Goal: Find specific page/section: Find specific page/section

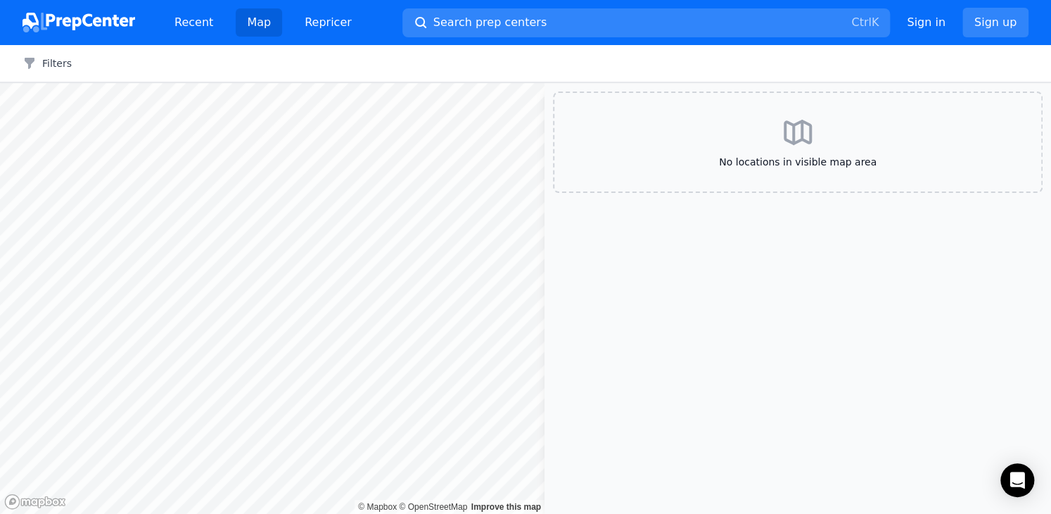
click at [494, 29] on span "Search prep centers" at bounding box center [490, 22] width 113 height 17
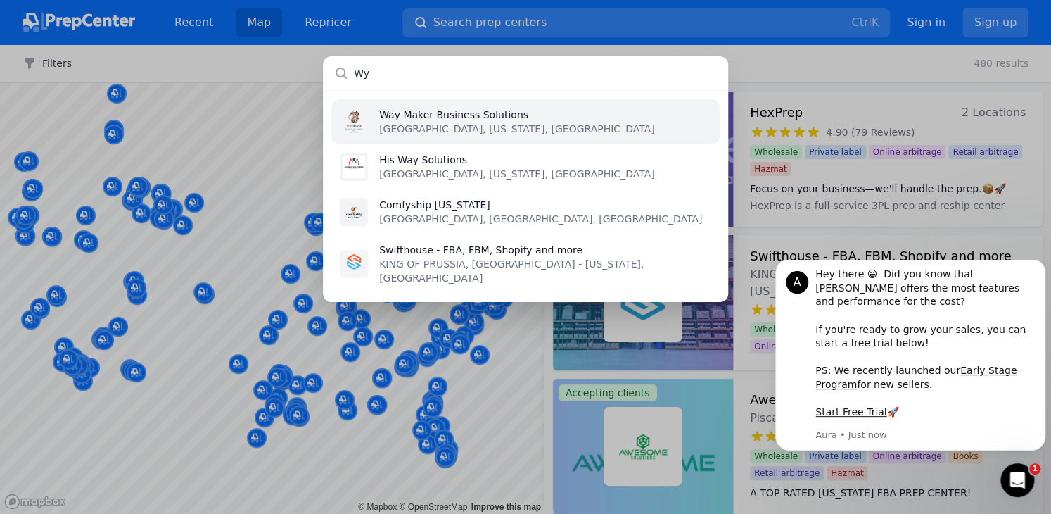
type input "W"
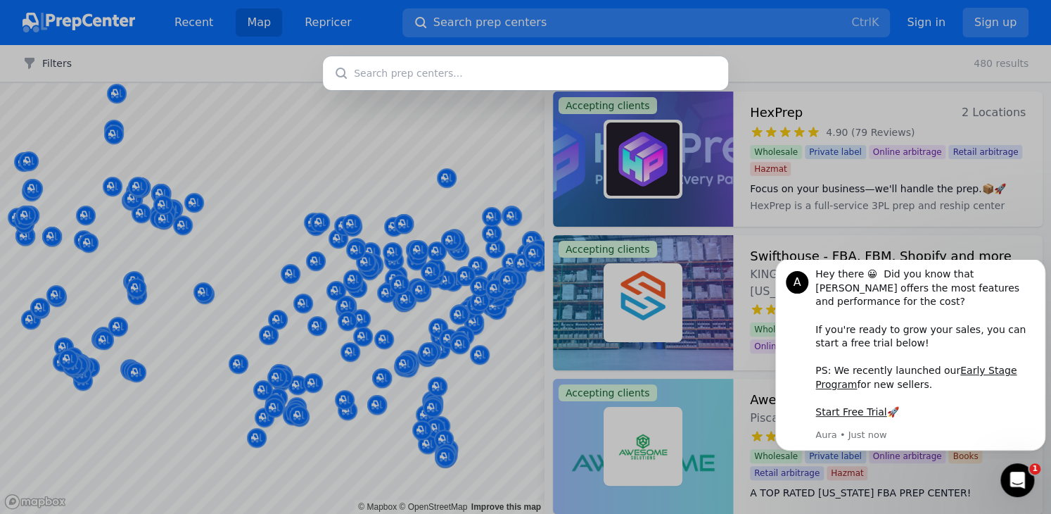
click at [206, 245] on div at bounding box center [525, 257] width 1051 height 514
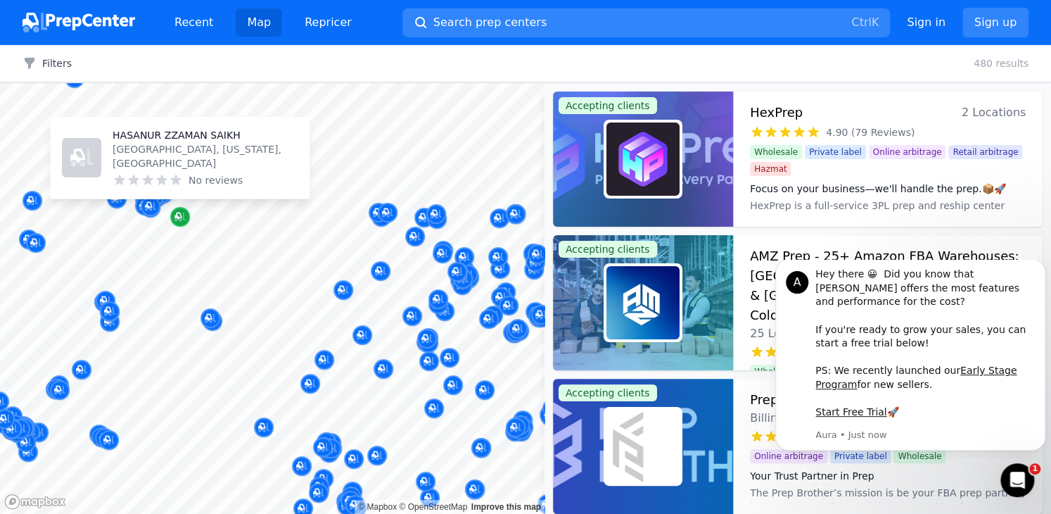
click at [185, 224] on div "Map marker" at bounding box center [180, 217] width 20 height 20
click at [186, 141] on p "HASANUR ZZAMAN SAIKH" at bounding box center [206, 135] width 186 height 14
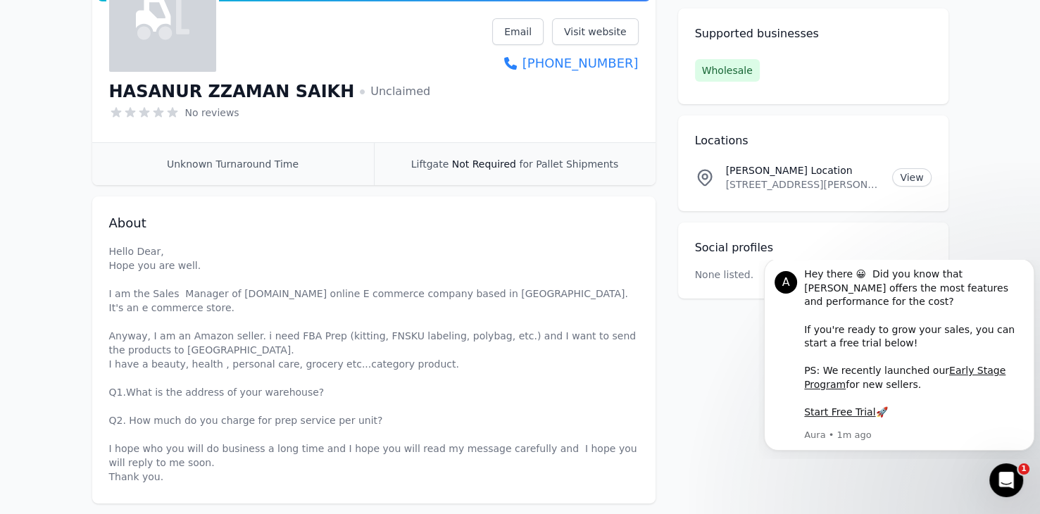
scroll to position [238, 0]
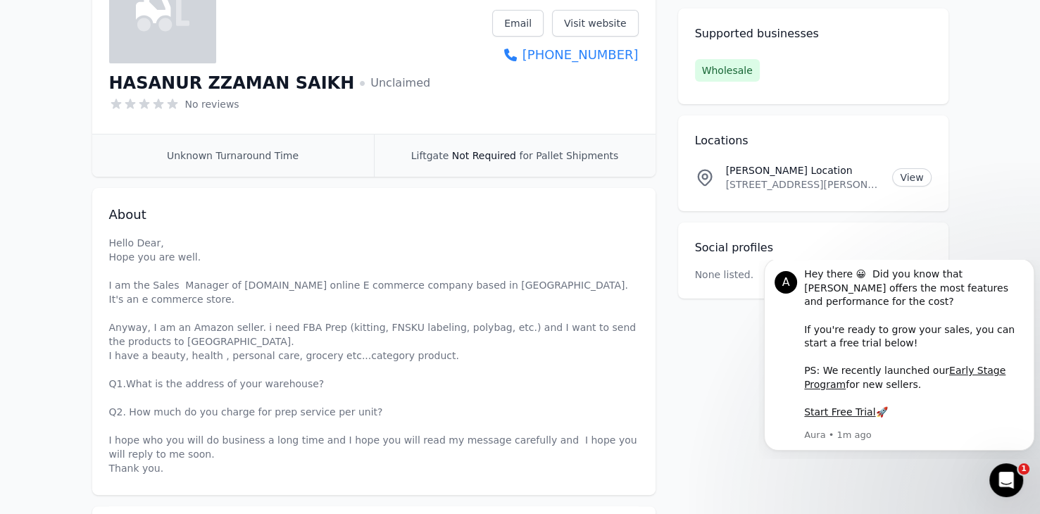
click at [394, 314] on p "Hello Dear, Hope you are well. I am the Sales Manager of [DOMAIN_NAME] online E…" at bounding box center [373, 355] width 529 height 239
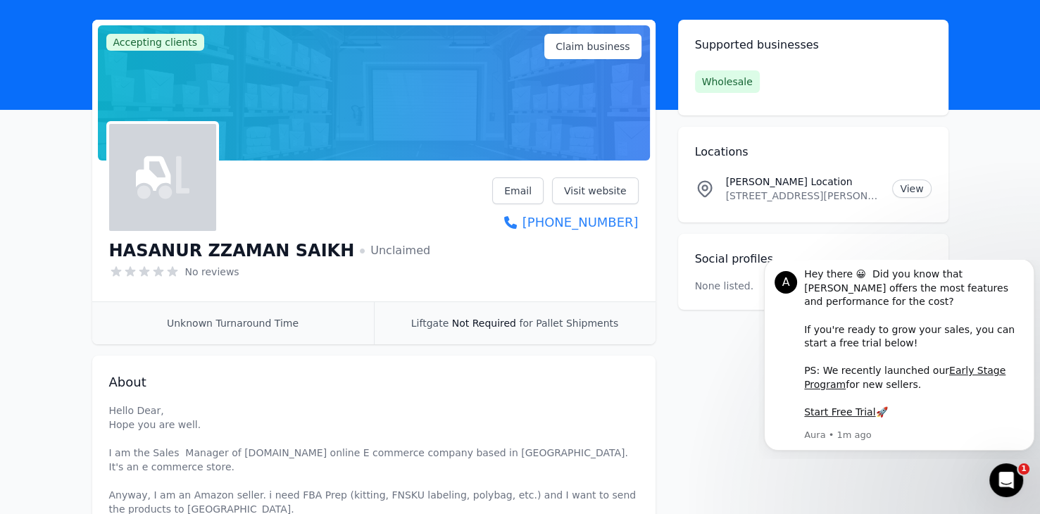
scroll to position [70, 0]
